Goal: Navigation & Orientation: Find specific page/section

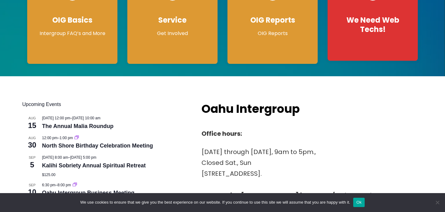
scroll to position [161, 0]
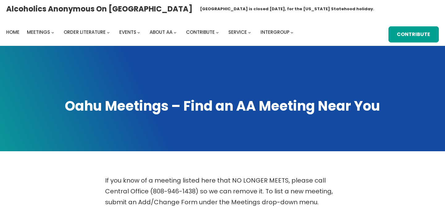
click at [74, 174] on main "If you know of a meeting listed here that NO LONGER MEETS, please call Central …" at bounding box center [222, 195] width 401 height 88
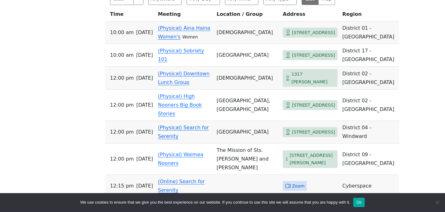
scroll to position [243, 0]
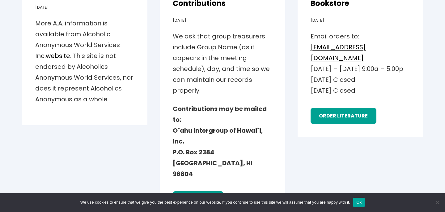
scroll to position [885, 0]
